Goal: Task Accomplishment & Management: Use online tool/utility

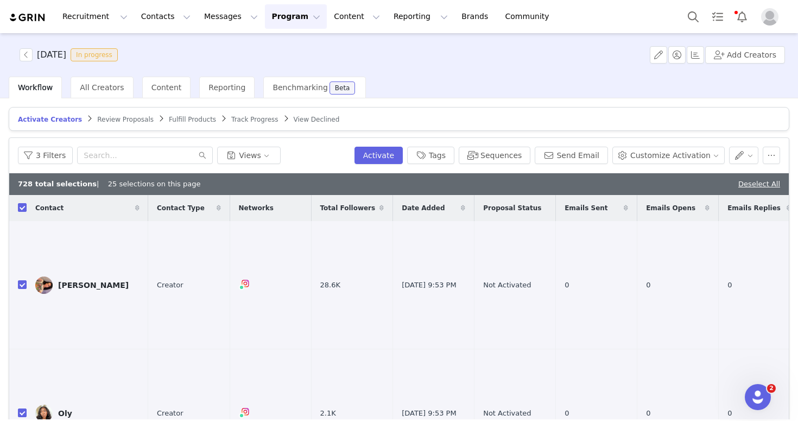
scroll to position [2, 0]
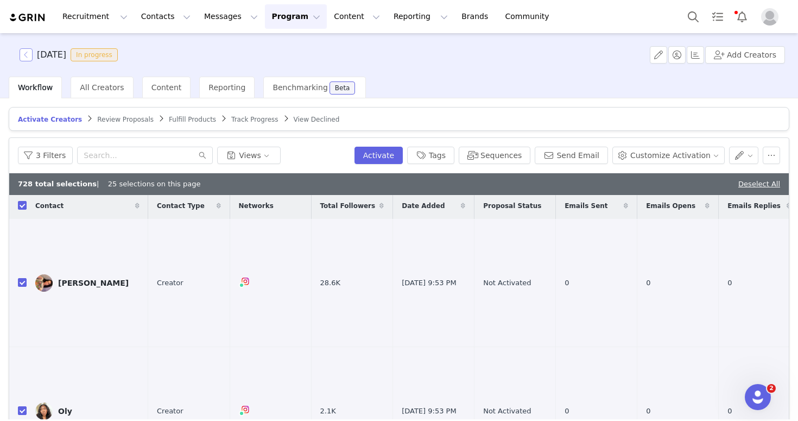
click at [29, 56] on button "button" at bounding box center [26, 54] width 13 height 13
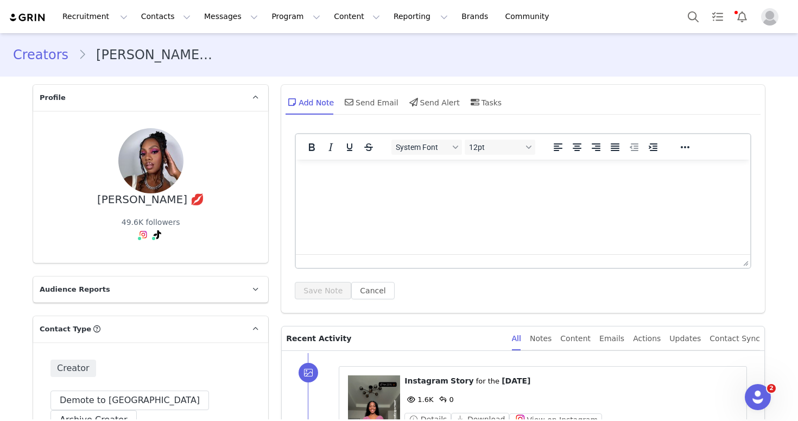
scroll to position [1716, 0]
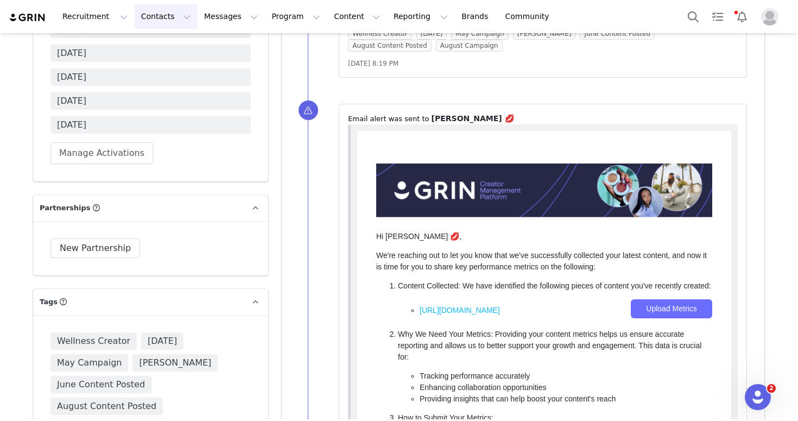
click at [147, 15] on button "Contacts Contacts" at bounding box center [166, 16] width 62 height 24
click at [166, 64] on p "Prospects" at bounding box center [154, 67] width 36 height 11
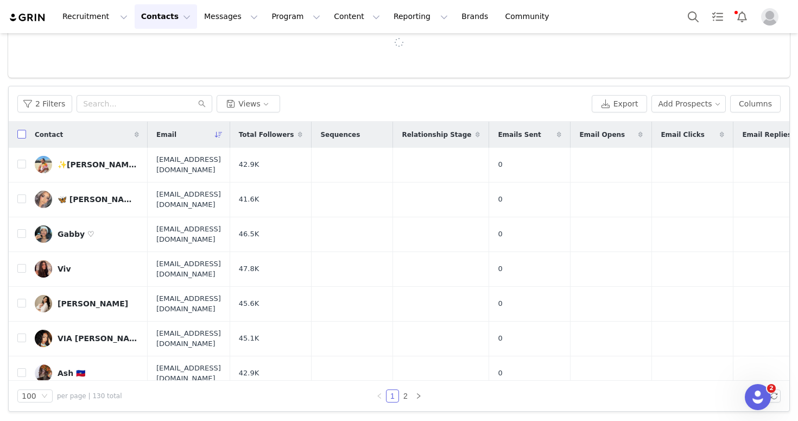
click at [21, 134] on input "checkbox" at bounding box center [21, 134] width 9 height 9
checkbox input "true"
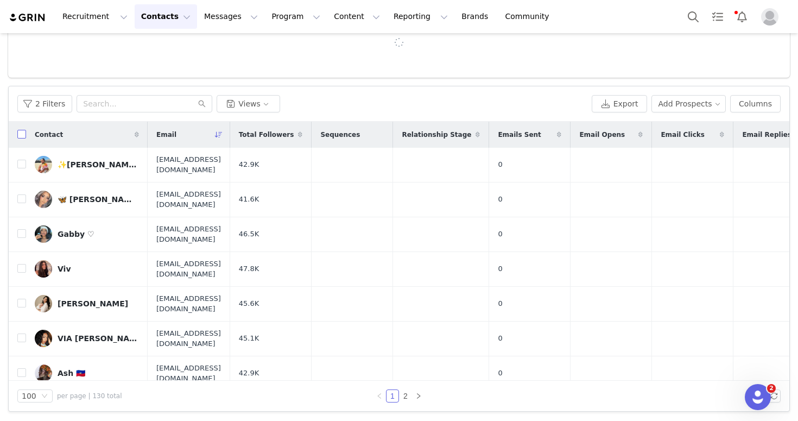
checkbox input "true"
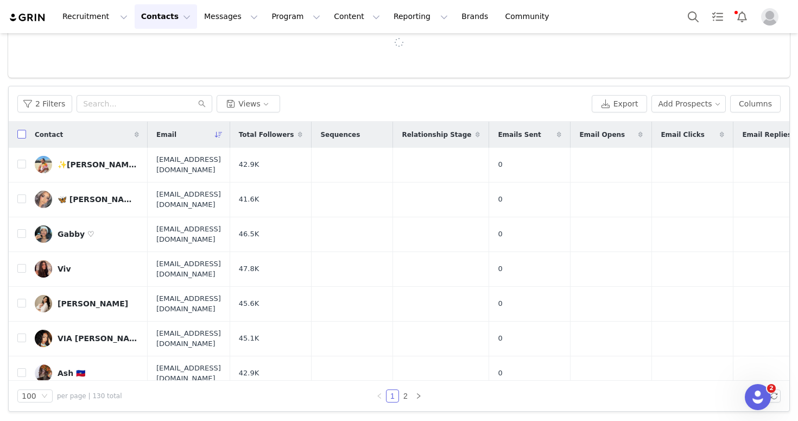
checkbox input "true"
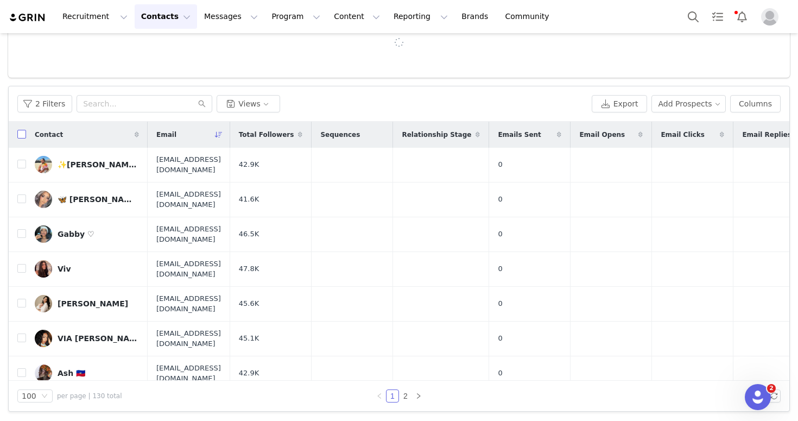
checkbox input "true"
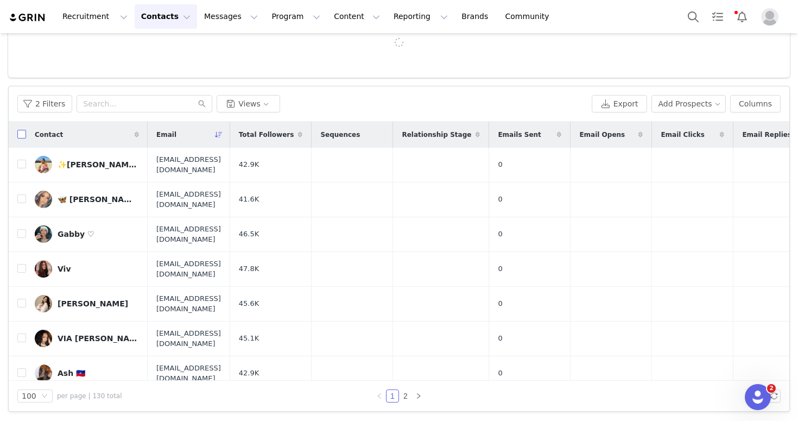
checkbox input "true"
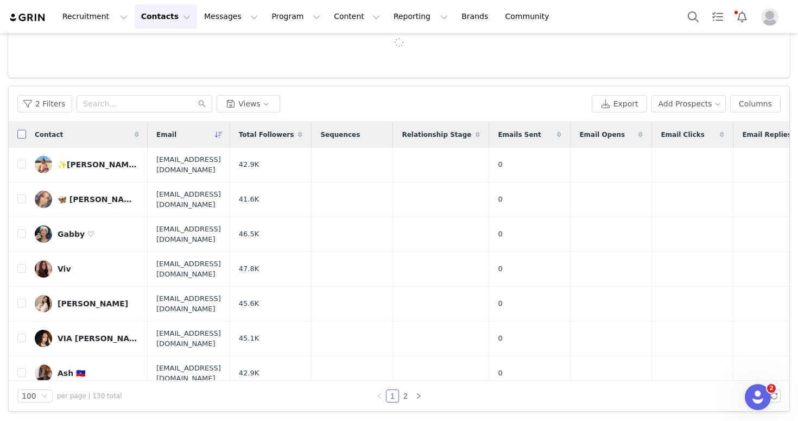
checkbox input "true"
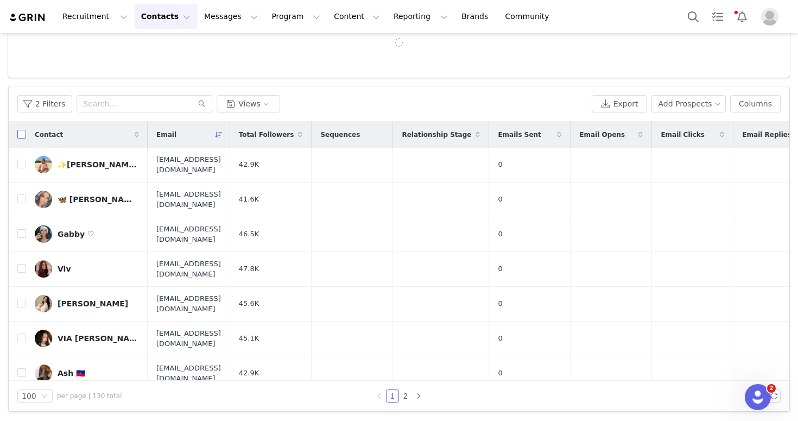
checkbox input "true"
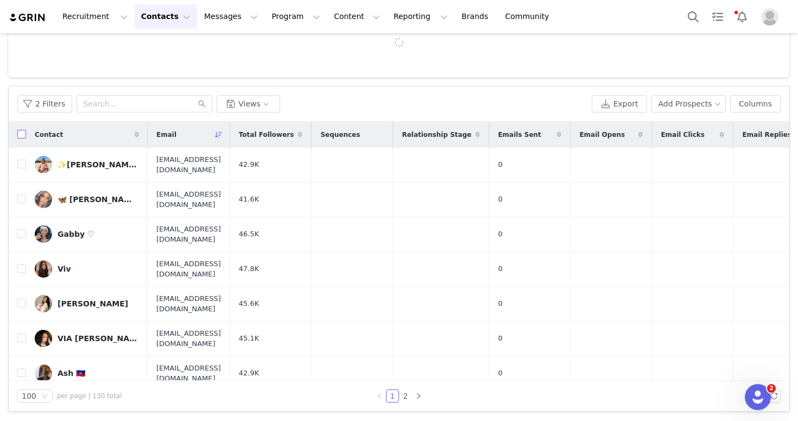
checkbox input "true"
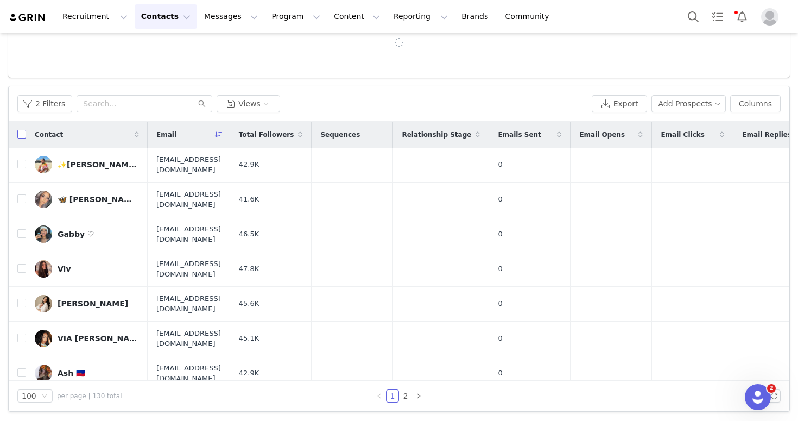
checkbox input "true"
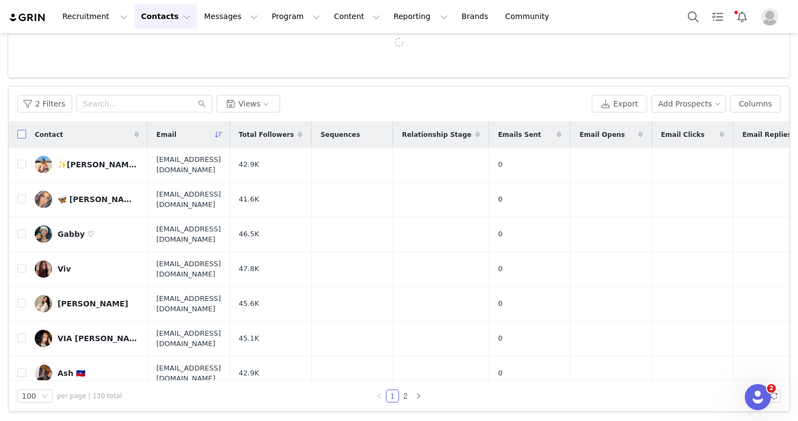
checkbox input "true"
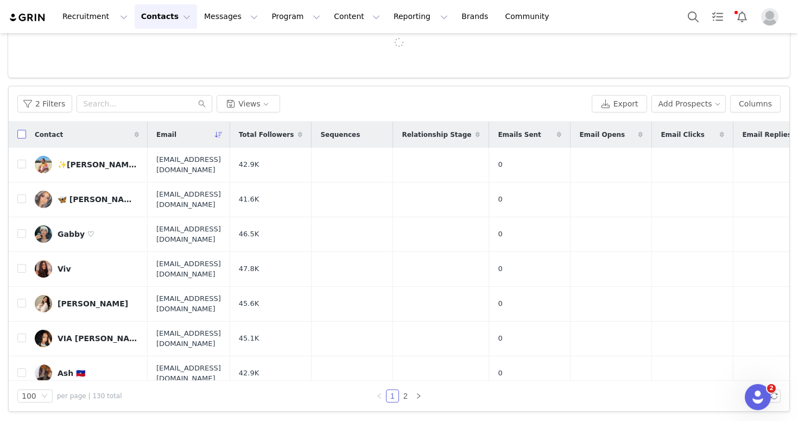
checkbox input "true"
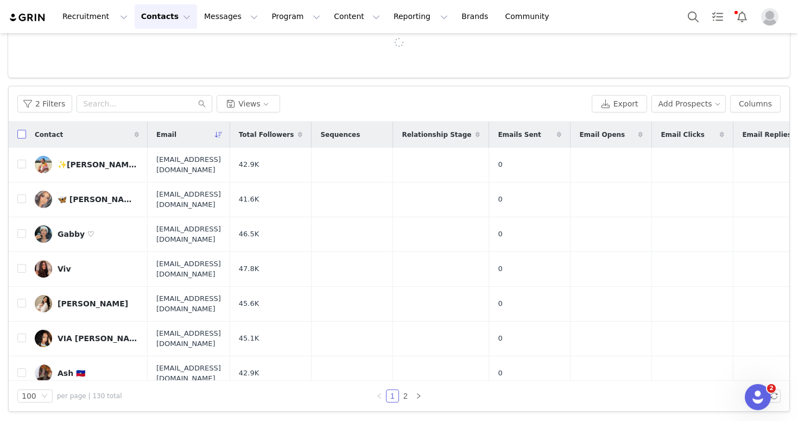
checkbox input "true"
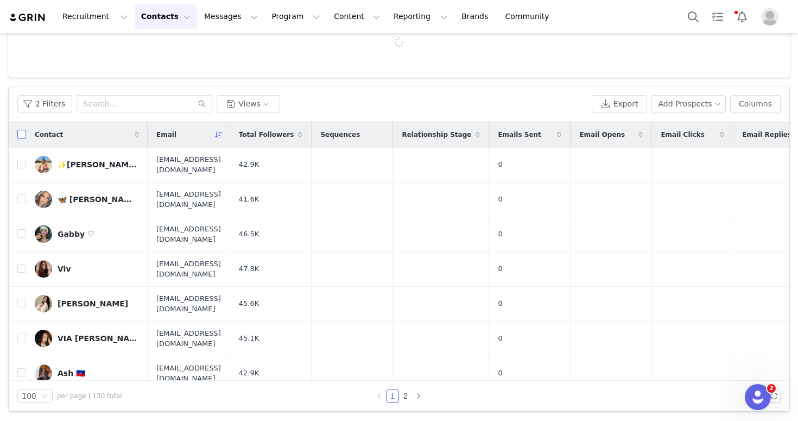
checkbox input "true"
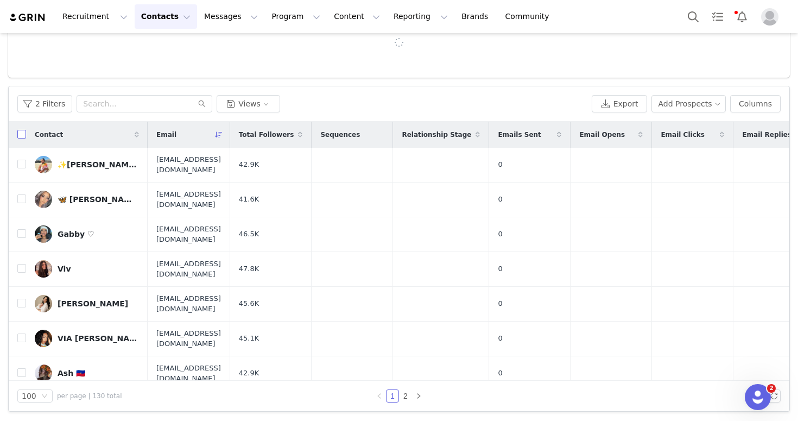
checkbox input "true"
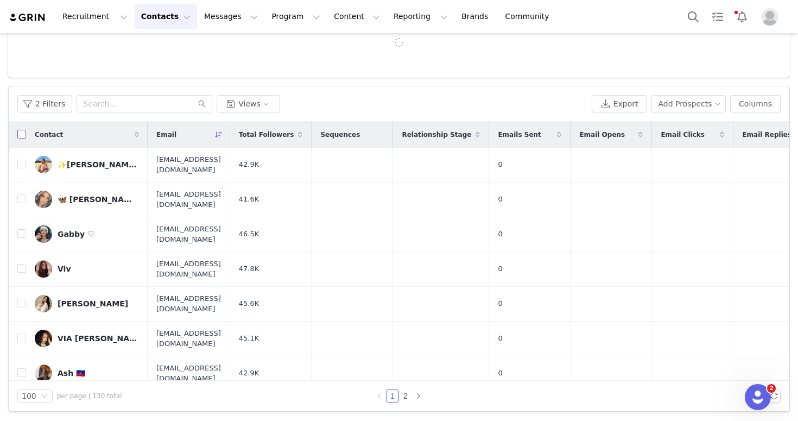
checkbox input "true"
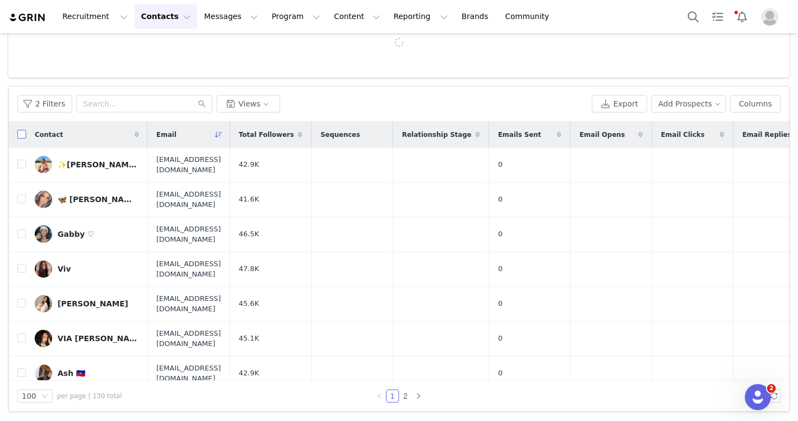
checkbox input "true"
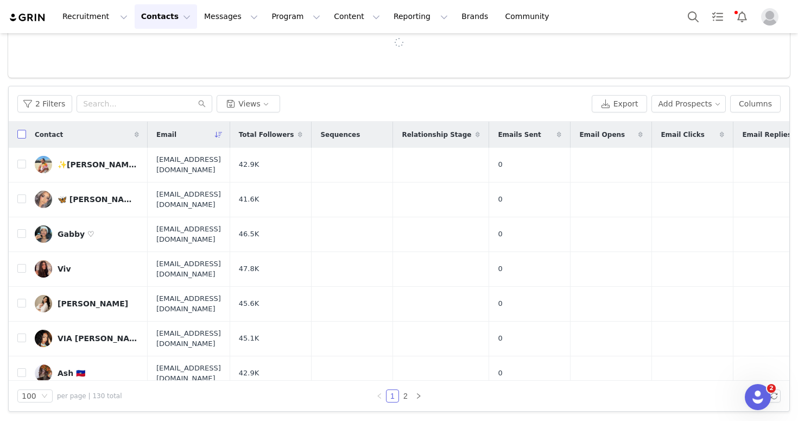
checkbox input "true"
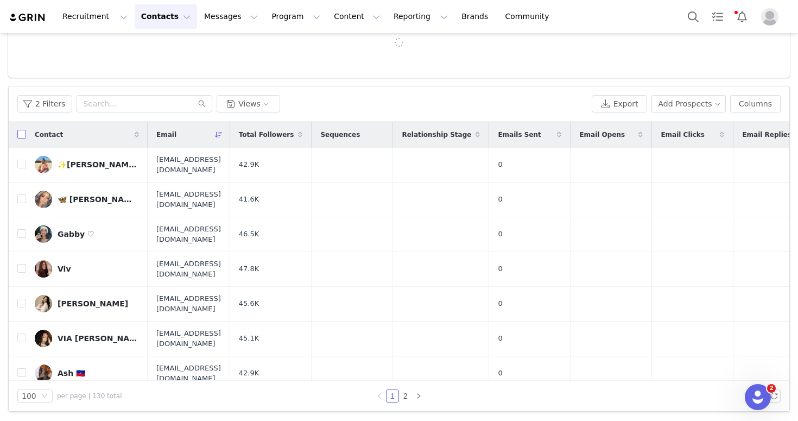
checkbox input "true"
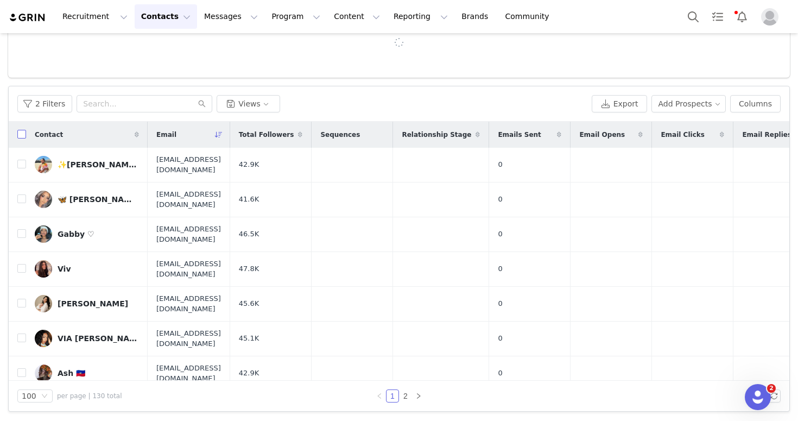
checkbox input "true"
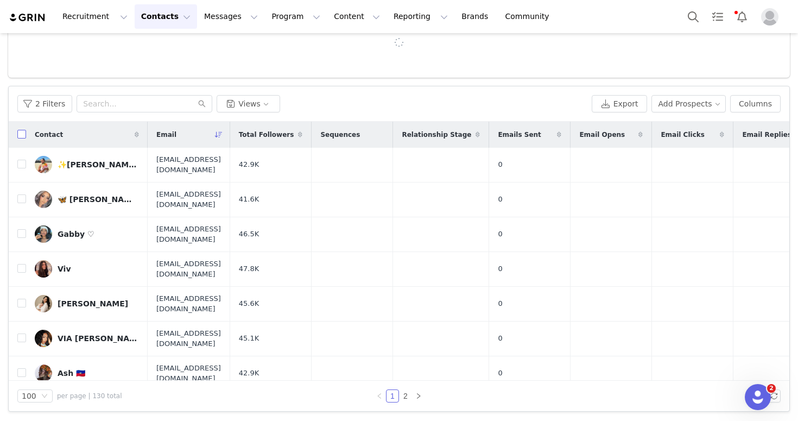
checkbox input "true"
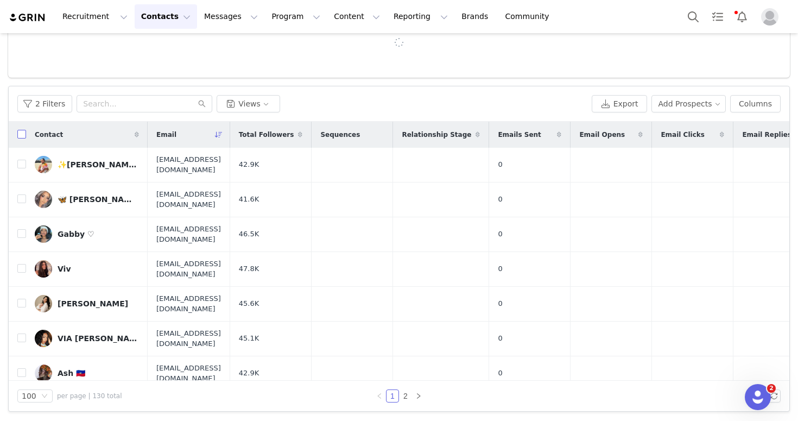
checkbox input "true"
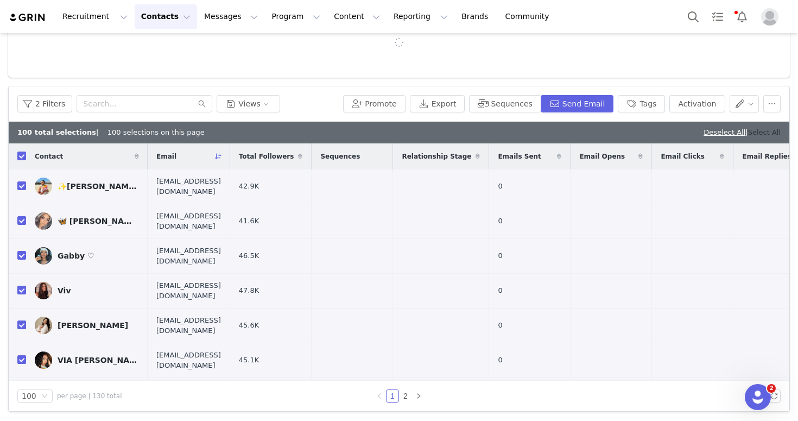
click at [757, 132] on link "Select All" at bounding box center [764, 132] width 33 height 8
click at [487, 101] on button "Sequences" at bounding box center [505, 103] width 72 height 17
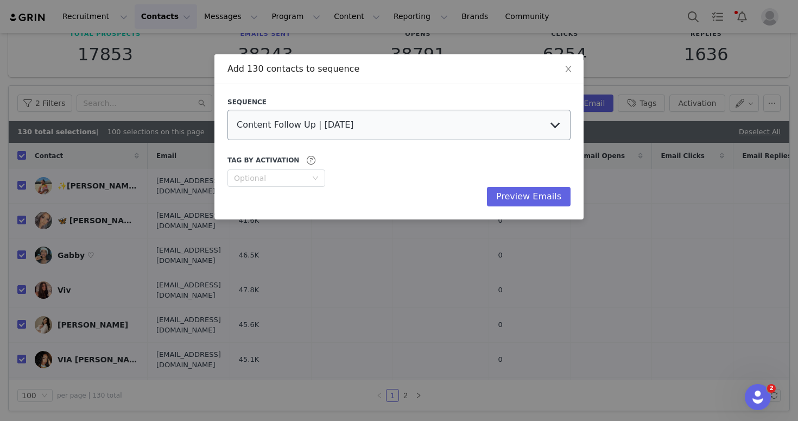
scroll to position [67, 0]
click at [402, 124] on select "Content Follow Up | [DATE] Content Follow Up | September JM Existing Contacts |…" at bounding box center [398, 125] width 343 height 30
select select "771f719a-f67d-48a4-b370-c1e050e2570b"
click at [227, 110] on select "Content Follow Up | [DATE] Content Follow Up | September JM Existing Contacts |…" at bounding box center [398, 125] width 343 height 30
click at [549, 196] on button "Preview Emails" at bounding box center [529, 197] width 84 height 20
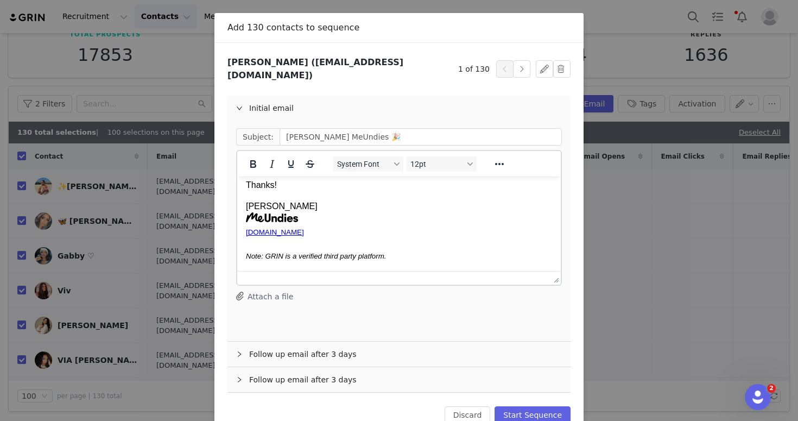
scroll to position [61, 0]
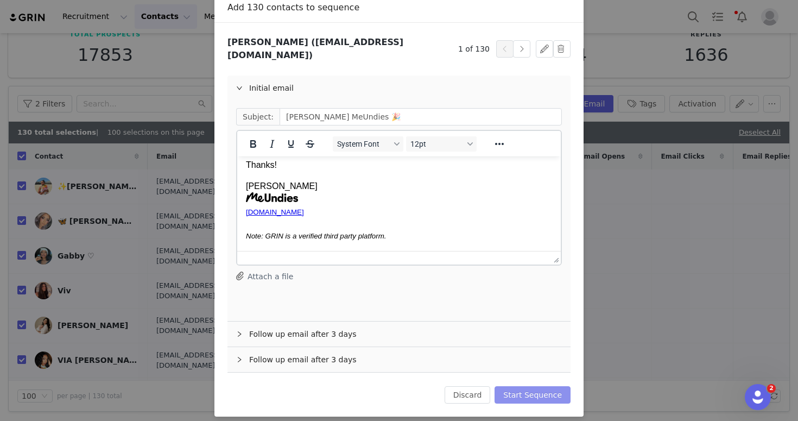
click at [536, 386] on button "Start Sequence" at bounding box center [532, 394] width 76 height 17
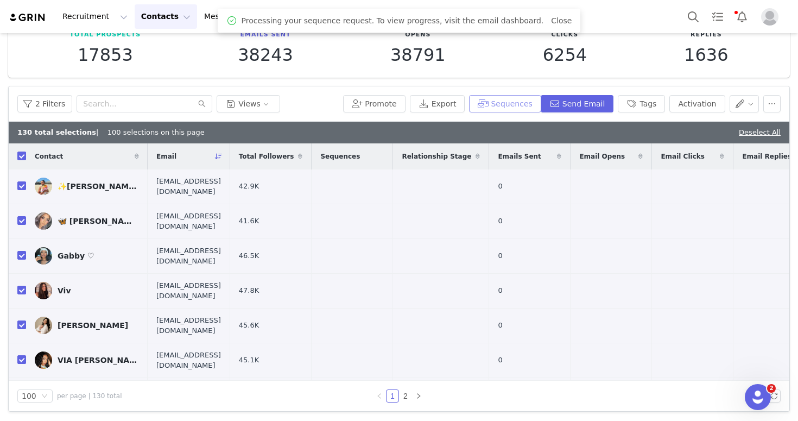
scroll to position [0, 0]
